Goal: Task Accomplishment & Management: Complete application form

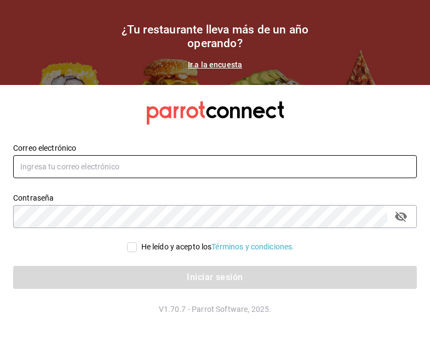
type input "[EMAIL_ADDRESS][DOMAIN_NAME]"
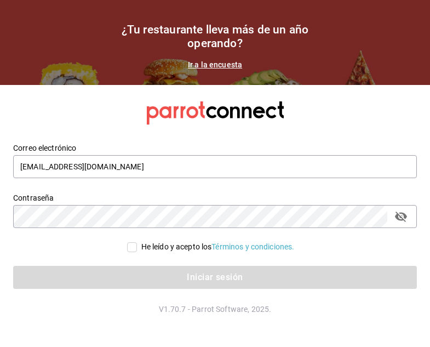
click at [131, 247] on input "He leído y acepto los Términos y condiciones." at bounding box center [132, 247] width 10 height 10
checkbox input "true"
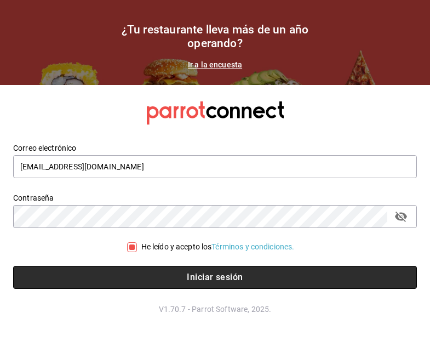
click at [162, 282] on button "Iniciar sesión" at bounding box center [215, 277] width 404 height 23
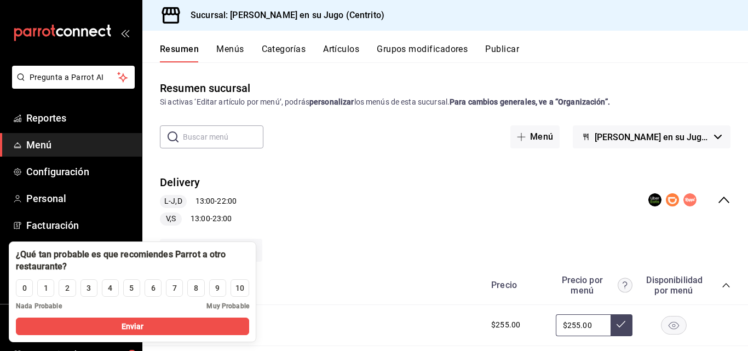
click at [318, 142] on div "​ ​ Menú [PERSON_NAME] en su Jugo (Centrito)" at bounding box center [445, 136] width 606 height 23
click at [217, 292] on div "9" at bounding box center [217, 289] width 4 height 12
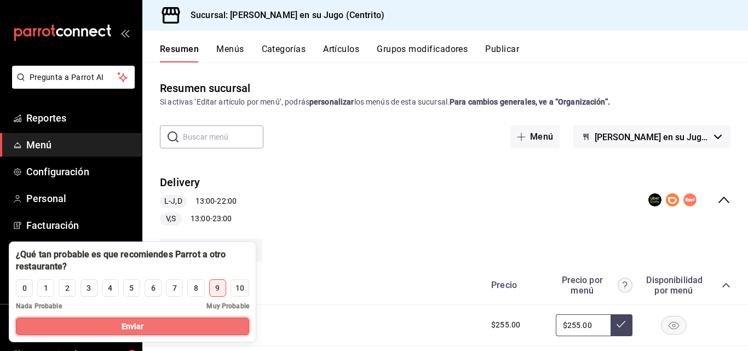
click at [200, 323] on button "Enviar" at bounding box center [132, 327] width 233 height 18
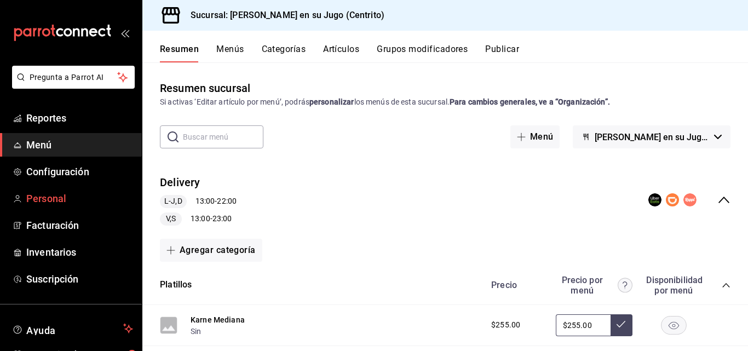
click at [42, 196] on span "Personal" at bounding box center [79, 198] width 107 height 15
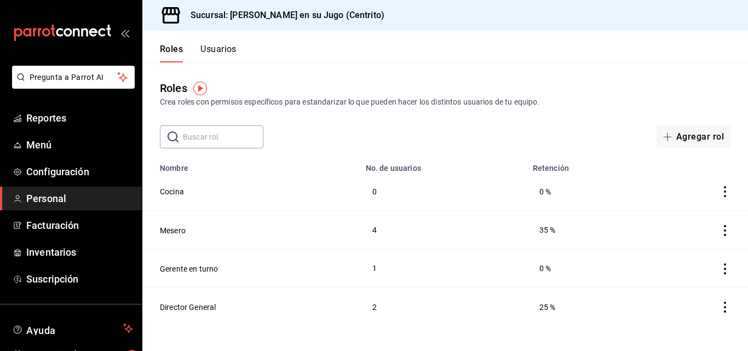
click at [213, 53] on button "Usuarios" at bounding box center [219, 53] width 36 height 19
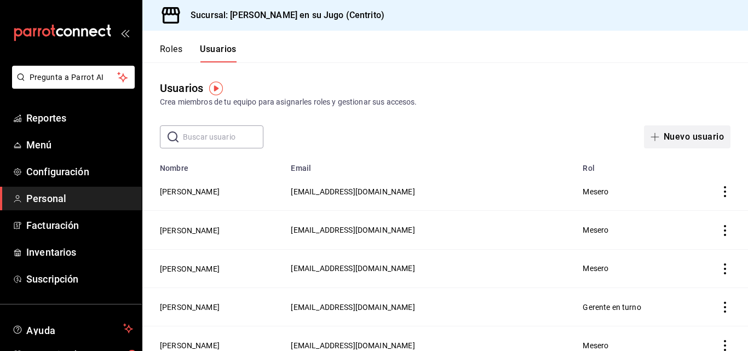
click at [430, 142] on button "Nuevo usuario" at bounding box center [687, 136] width 87 height 23
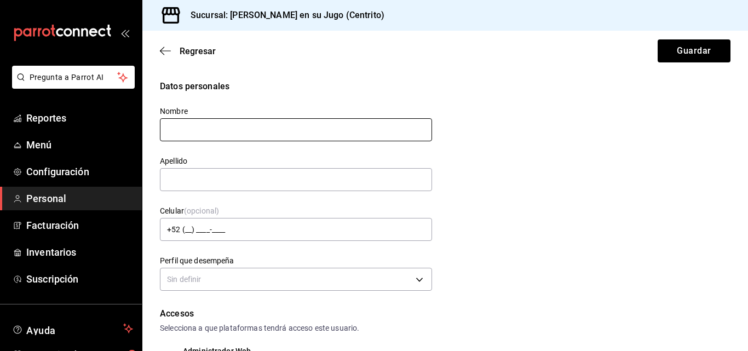
click at [227, 134] on input "text" at bounding box center [296, 129] width 272 height 23
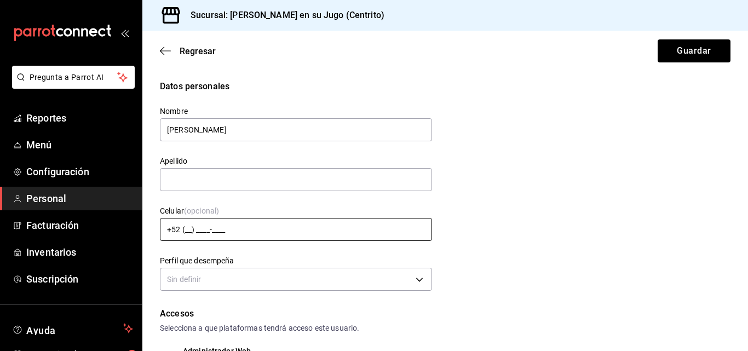
type input "[PERSON_NAME]"
click at [208, 233] on input "+52 (__) ____-____" at bounding box center [296, 229] width 272 height 23
type input "+52 (66) 7___-____"
click at [430, 39] on button "Guardar" at bounding box center [694, 50] width 73 height 23
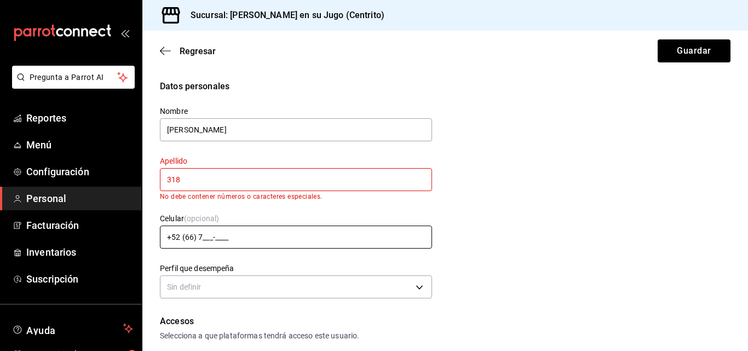
type input "318"
click at [208, 233] on input "+52 (66) 7___-____" at bounding box center [296, 237] width 272 height 23
type input "[PHONE_NUMBER]"
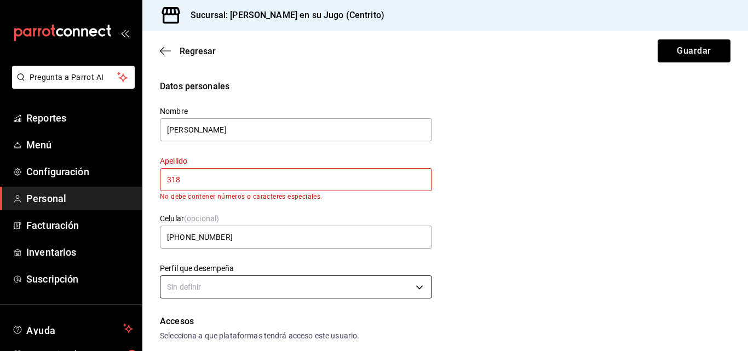
click at [416, 288] on body "Pregunta a Parrot AI Reportes Menú Configuración Personal Facturación Inventari…" at bounding box center [374, 175] width 748 height 351
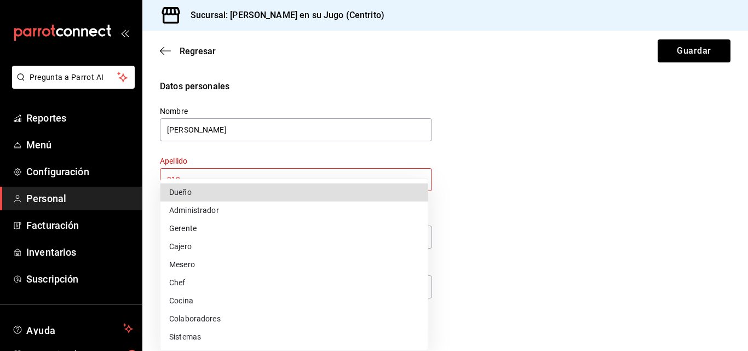
click at [188, 263] on li "Mesero" at bounding box center [294, 265] width 267 height 18
type input "WAITER"
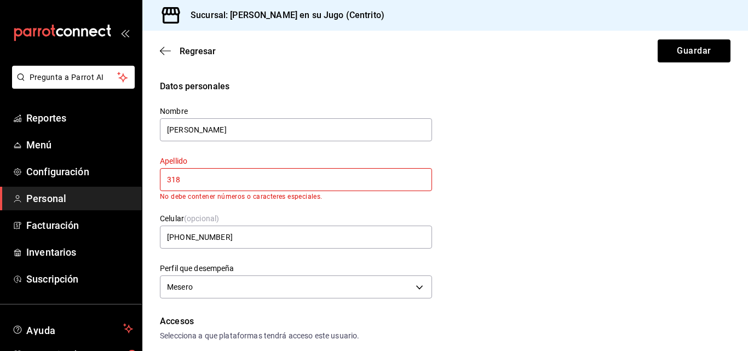
drag, startPoint x: 223, startPoint y: 185, endPoint x: 159, endPoint y: 186, distance: 63.6
click at [159, 186] on div "Apellido 318 No debe contener números o caracteres especiales." at bounding box center [289, 172] width 285 height 58
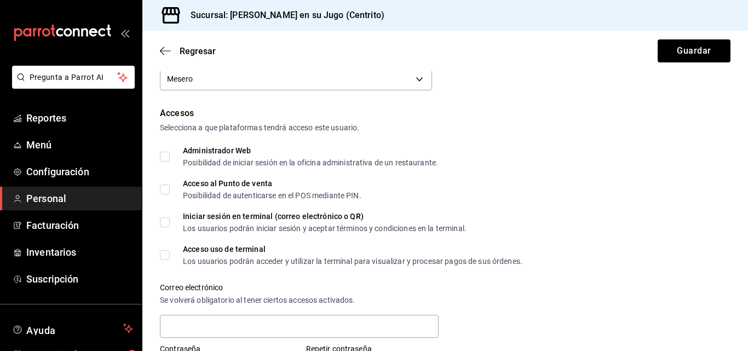
scroll to position [207, 0]
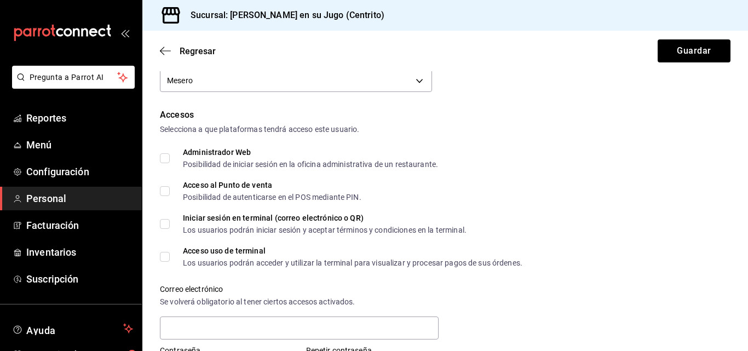
click at [164, 192] on input "Acceso al Punto de venta Posibilidad de autenticarse en el POS mediante PIN." at bounding box center [165, 191] width 10 height 10
checkbox input "true"
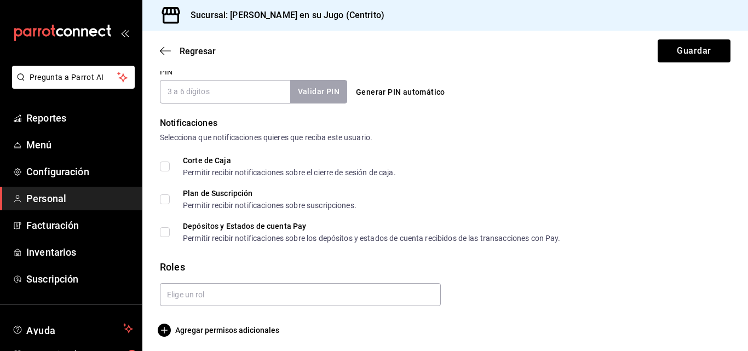
scroll to position [533, 0]
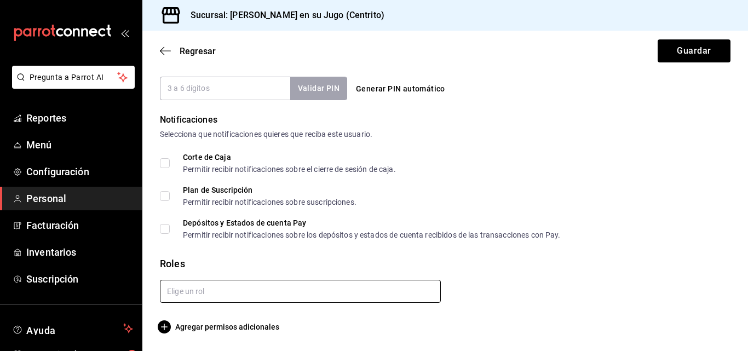
click at [256, 299] on input "text" at bounding box center [300, 291] width 281 height 23
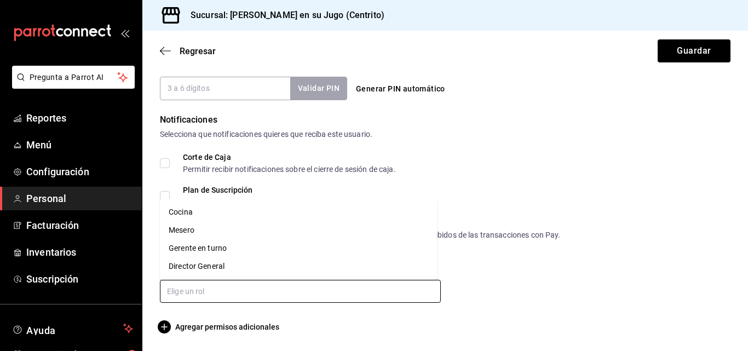
click at [194, 231] on li "Mesero" at bounding box center [298, 230] width 277 height 18
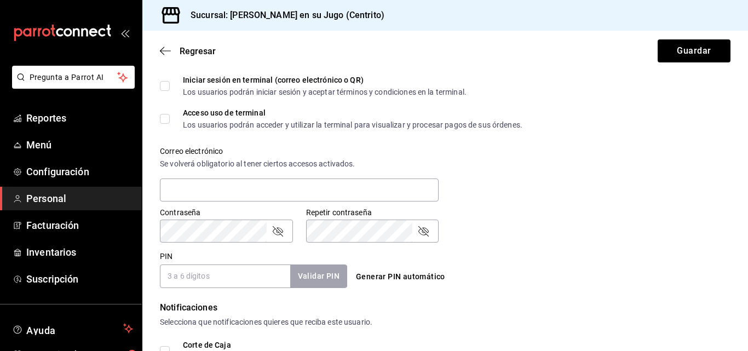
scroll to position [343, 0]
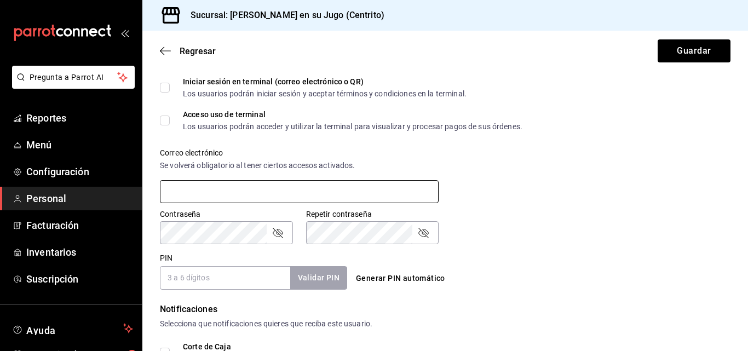
click at [353, 197] on input "text" at bounding box center [299, 191] width 279 height 23
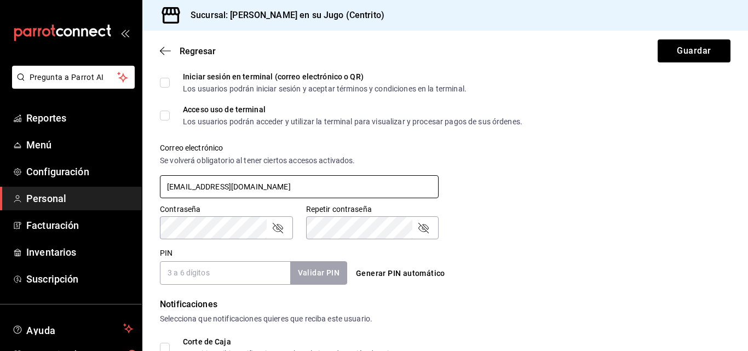
type input "[EMAIL_ADDRESS][DOMAIN_NAME]"
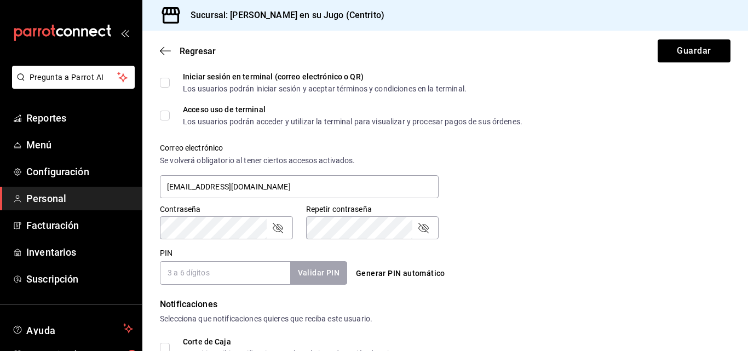
click at [232, 270] on input "PIN" at bounding box center [225, 272] width 130 height 23
type input "0902"
click at [315, 272] on button "Validar PIN" at bounding box center [318, 273] width 58 height 24
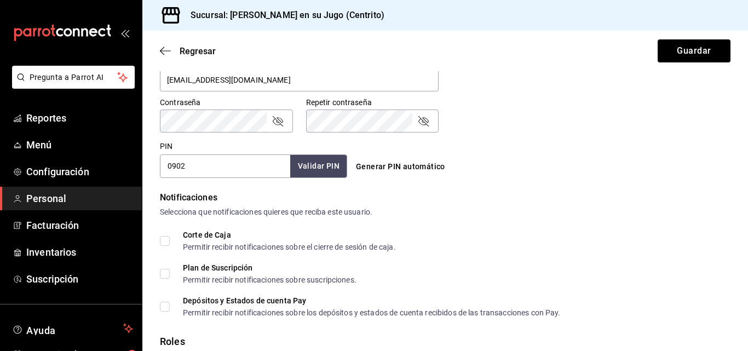
scroll to position [569, 0]
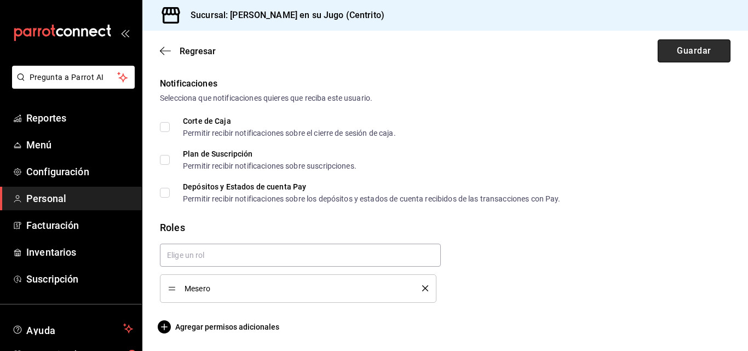
click at [430, 51] on button "Guardar" at bounding box center [694, 50] width 73 height 23
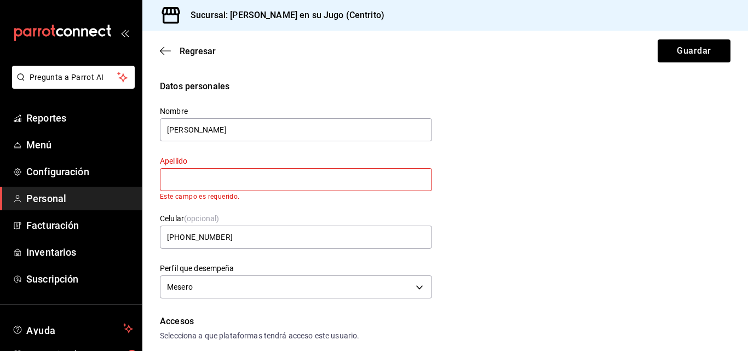
click at [240, 185] on input "text" at bounding box center [296, 179] width 272 height 23
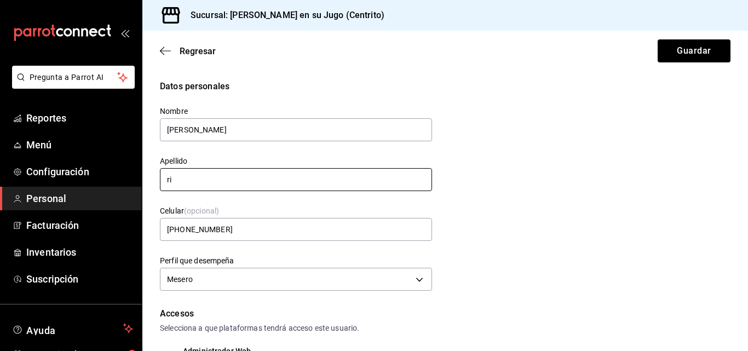
type input "r"
type input "Rico"
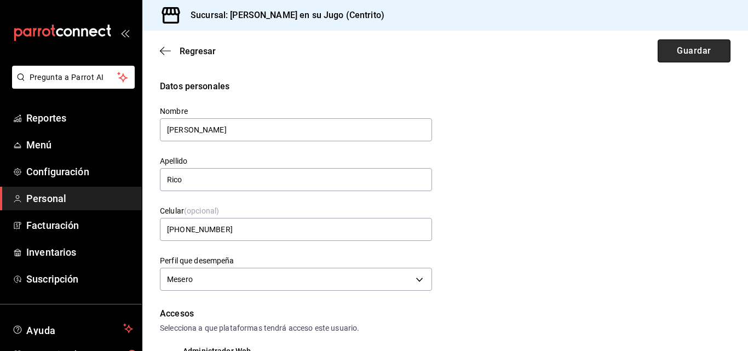
click at [430, 53] on button "Guardar" at bounding box center [694, 50] width 73 height 23
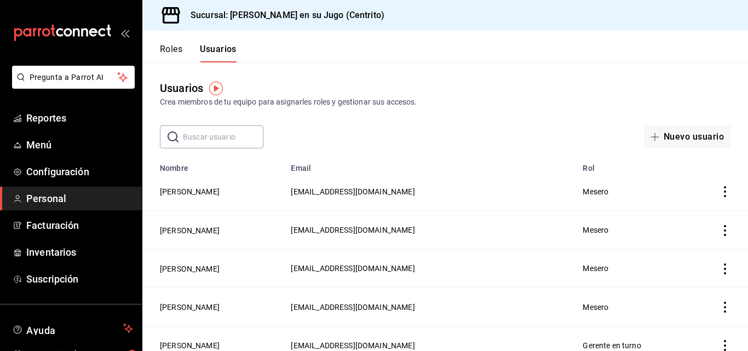
click at [430, 264] on icon "actions" at bounding box center [725, 269] width 11 height 11
click at [430, 285] on span "Eliminar" at bounding box center [677, 283] width 28 height 9
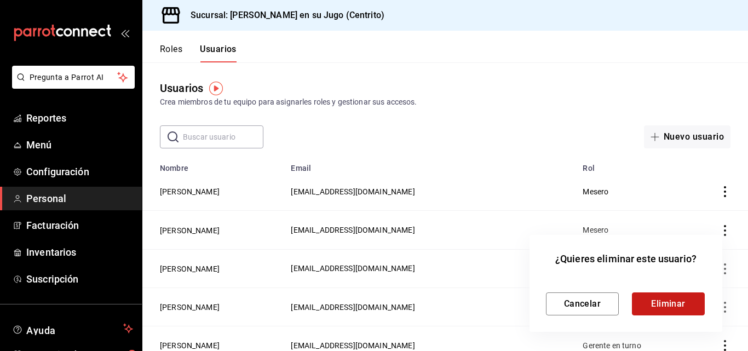
click at [430, 305] on button "Eliminar" at bounding box center [668, 304] width 73 height 23
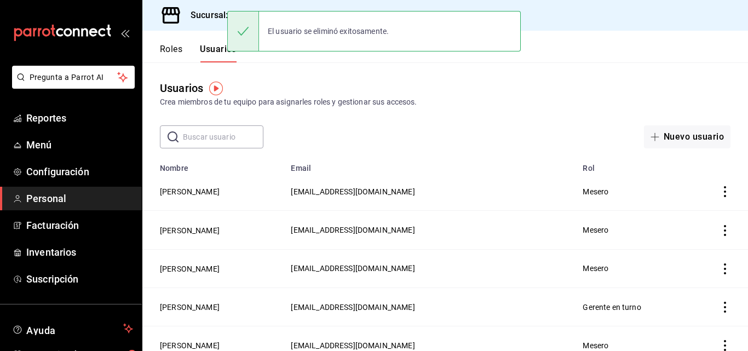
click at [430, 227] on icon "actions" at bounding box center [725, 230] width 11 height 11
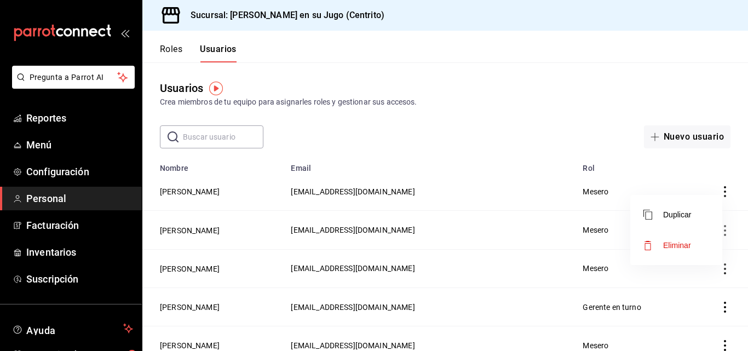
click at [430, 248] on span "Eliminar" at bounding box center [677, 245] width 28 height 9
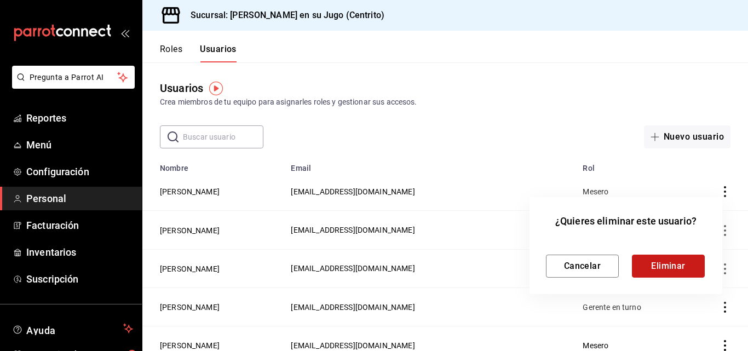
click at [430, 265] on button "Eliminar" at bounding box center [668, 266] width 73 height 23
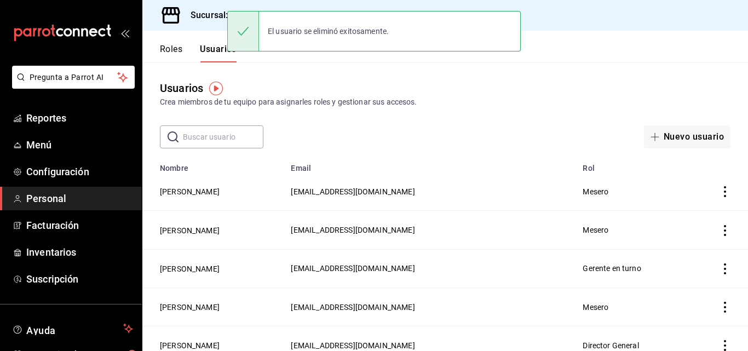
click at [430, 231] on icon "actions" at bounding box center [725, 230] width 11 height 11
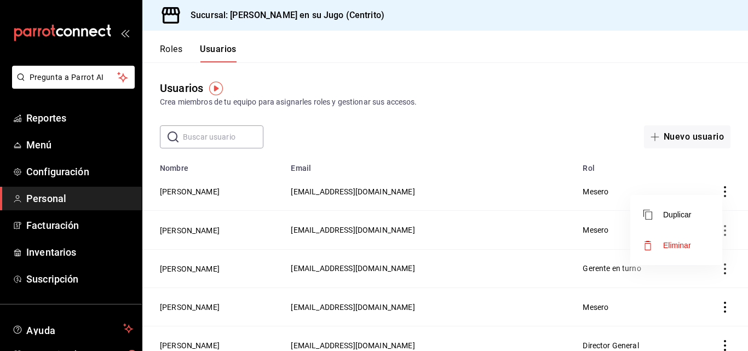
click at [430, 247] on span "Eliminar" at bounding box center [677, 245] width 28 height 9
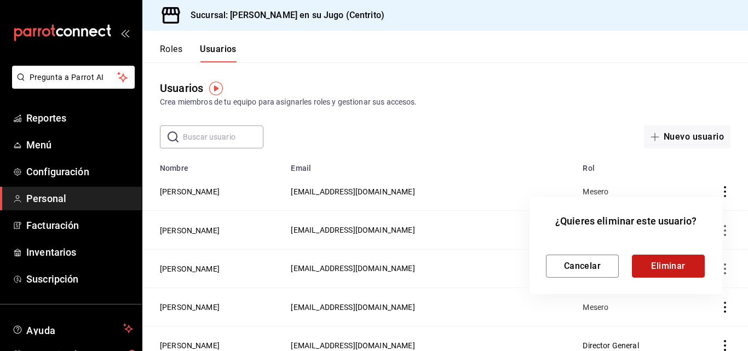
click at [430, 265] on button "Eliminar" at bounding box center [668, 266] width 73 height 23
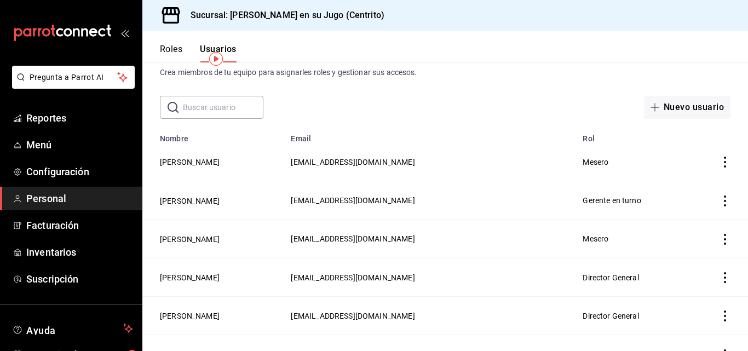
scroll to position [49, 0]
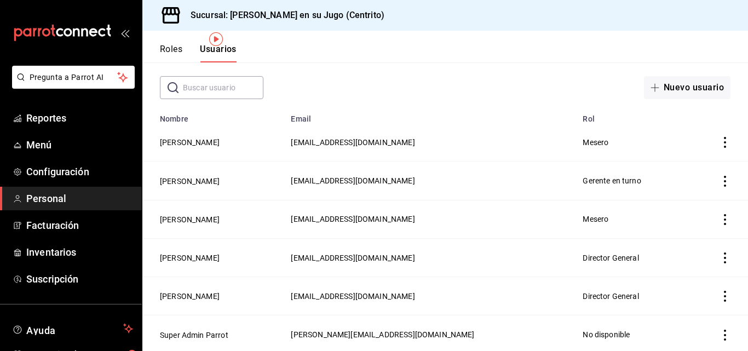
click at [430, 296] on icon "actions" at bounding box center [725, 296] width 11 height 11
click at [430, 302] on div at bounding box center [374, 175] width 748 height 351
click at [203, 294] on button "[PERSON_NAME]" at bounding box center [190, 296] width 60 height 11
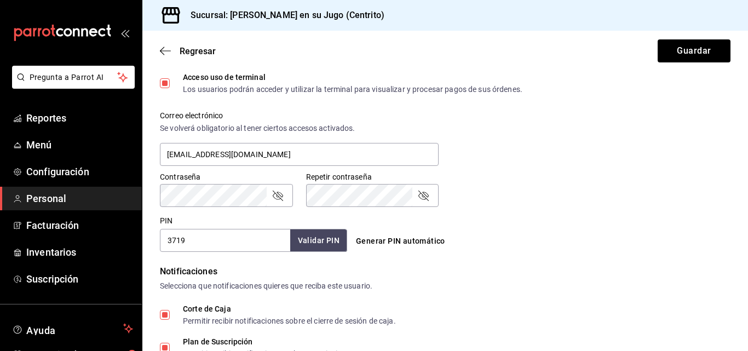
scroll to position [376, 0]
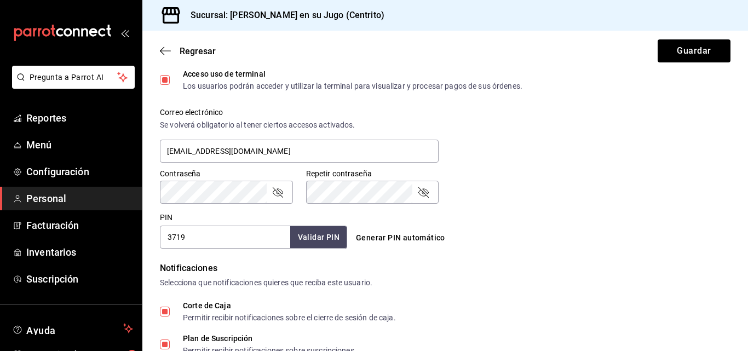
click at [207, 238] on input "3719" at bounding box center [225, 237] width 130 height 23
type input "1973"
click at [318, 238] on button "Validar PIN" at bounding box center [318, 238] width 58 height 24
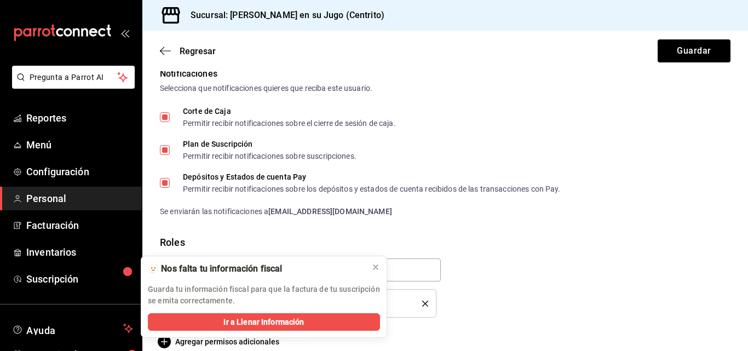
scroll to position [585, 0]
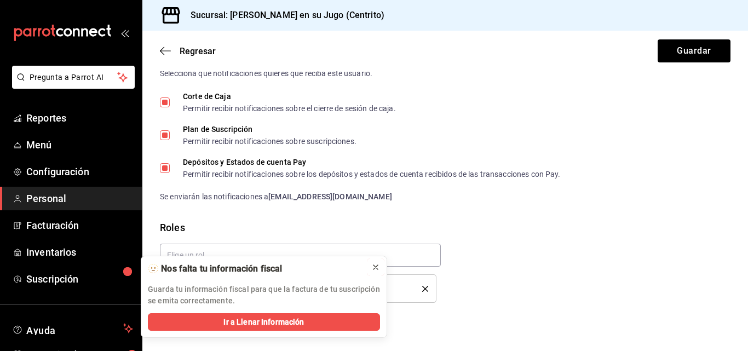
click at [376, 268] on icon at bounding box center [375, 267] width 9 height 9
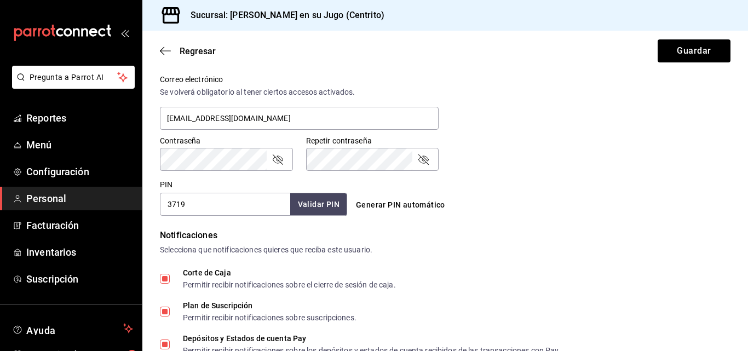
scroll to position [407, 0]
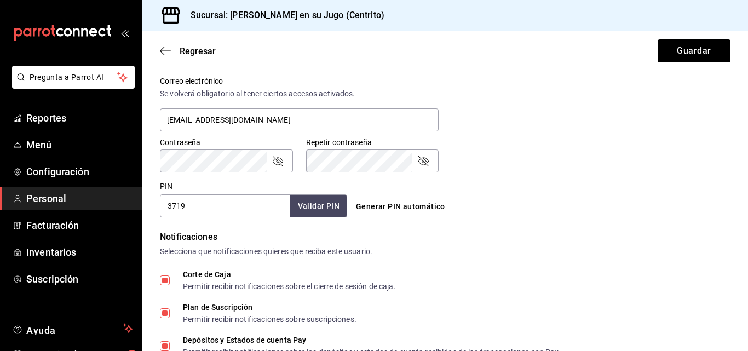
click at [217, 202] on input "3719" at bounding box center [225, 205] width 130 height 23
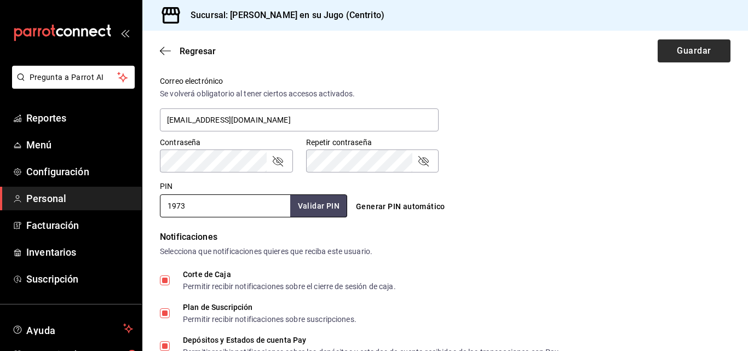
type input "1973"
click at [702, 53] on button "Guardar" at bounding box center [694, 50] width 73 height 23
